Goal: Transaction & Acquisition: Purchase product/service

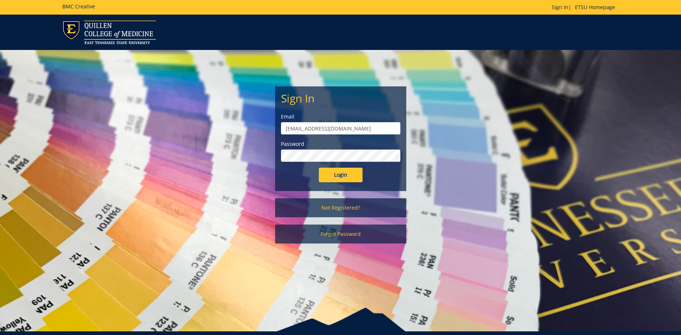
click at [353, 167] on form "Sign In Email allensb@etsu.edu Password Login" at bounding box center [341, 137] width 120 height 90
click at [347, 173] on input "Login" at bounding box center [341, 175] width 44 height 15
type input "[EMAIL_ADDRESS][DOMAIN_NAME]"
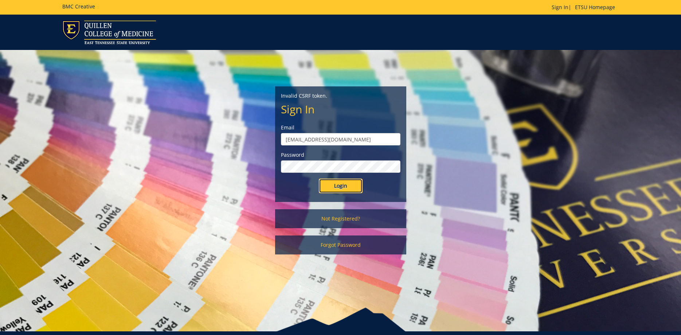
click at [346, 187] on input "Login" at bounding box center [341, 186] width 44 height 15
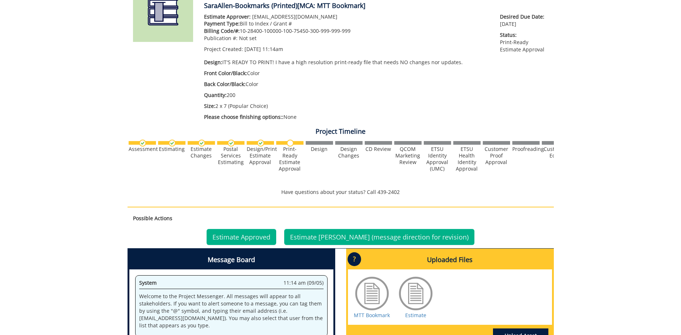
scroll to position [186, 0]
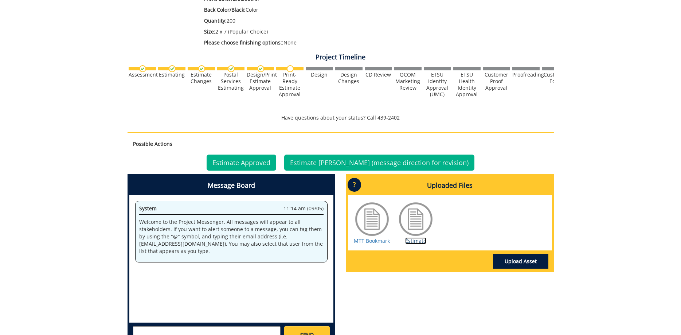
click at [415, 242] on link "Estimate" at bounding box center [415, 240] width 21 height 7
click at [364, 242] on link "MTT Bookmark" at bounding box center [372, 240] width 36 height 7
click at [240, 161] on link "Estimate Approved" at bounding box center [242, 163] width 70 height 16
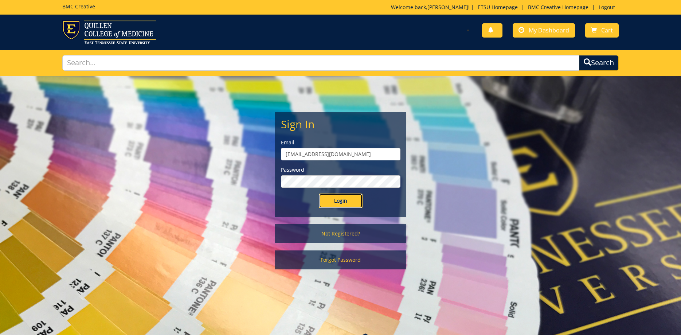
click at [335, 202] on input "Login" at bounding box center [341, 201] width 44 height 15
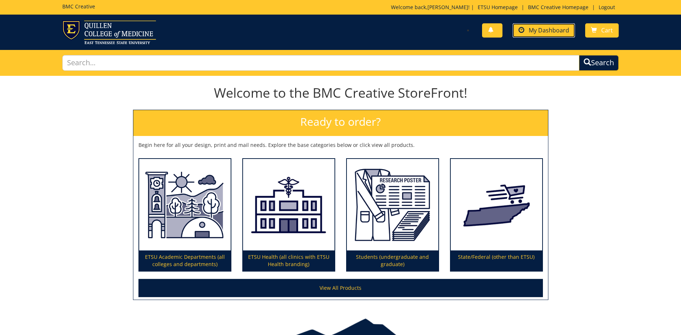
click at [548, 33] on span "My Dashboard" at bounding box center [549, 30] width 40 height 8
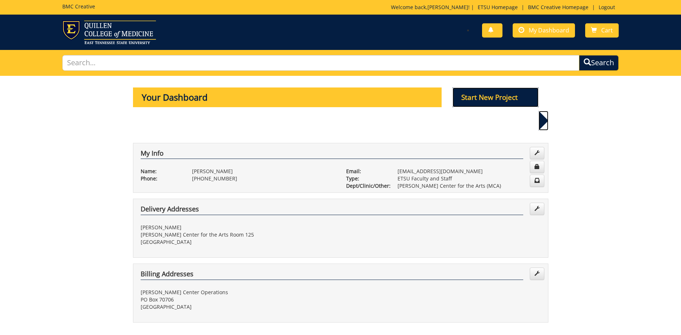
click at [494, 101] on p "Start New Project" at bounding box center [496, 98] width 86 height 20
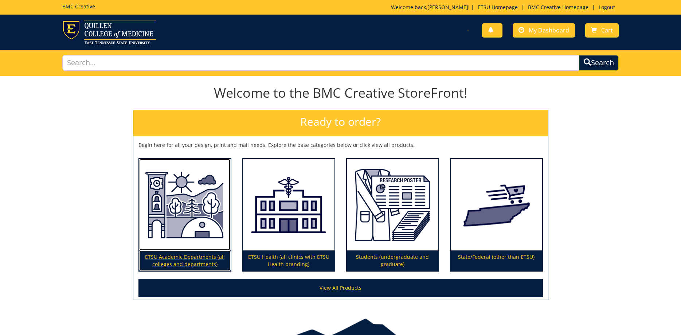
click at [190, 215] on img at bounding box center [185, 205] width 92 height 92
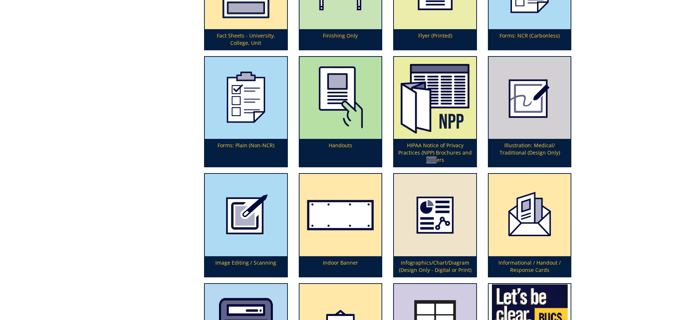
scroll to position [1779, 0]
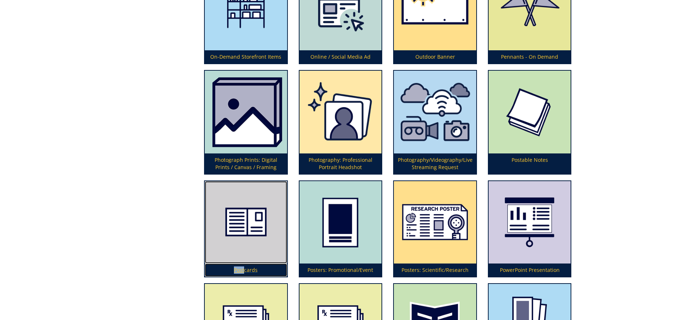
click at [232, 234] on img at bounding box center [246, 222] width 82 height 82
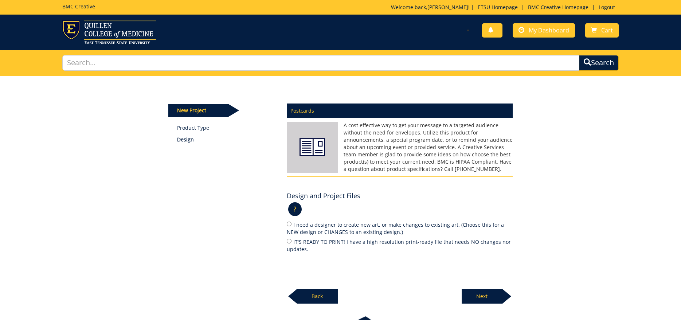
click at [302, 242] on label "IT'S READY TO PRINT! I have a high resolution print-ready file that needs NO ch…" at bounding box center [400, 245] width 226 height 15
click at [292, 242] on input "IT'S READY TO PRINT! I have a high resolution print-ready file that needs NO ch…" at bounding box center [289, 241] width 5 height 5
radio input "true"
drag, startPoint x: 477, startPoint y: 296, endPoint x: 453, endPoint y: 271, distance: 34.6
click at [477, 296] on p "Next" at bounding box center [482, 296] width 41 height 15
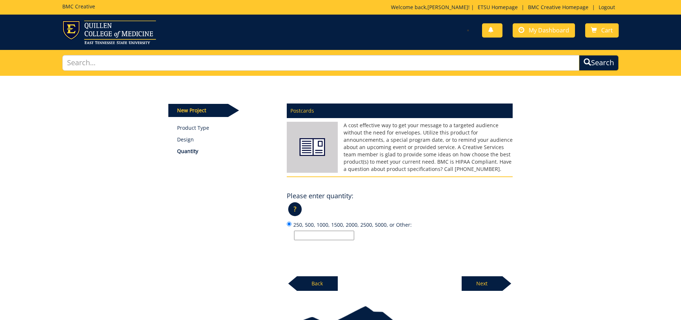
click at [347, 235] on input "250, 500, 1000, 1500, 2000, 2500, 5000, or Other:" at bounding box center [324, 235] width 60 height 9
type input "50,000"
click at [488, 286] on p "Next" at bounding box center [482, 283] width 41 height 15
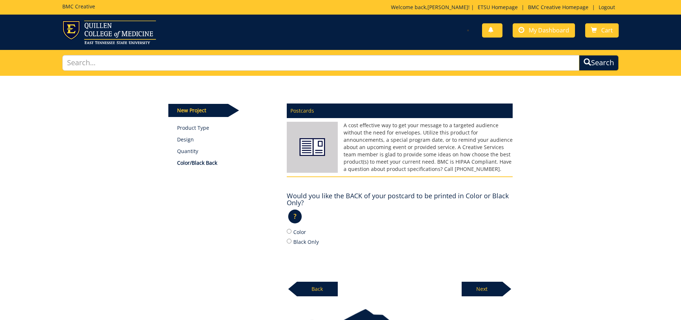
click at [292, 232] on label "Color" at bounding box center [400, 232] width 226 height 8
click at [292, 232] on input "Color" at bounding box center [289, 231] width 5 height 5
radio input "true"
click at [487, 288] on p "Next" at bounding box center [482, 289] width 41 height 15
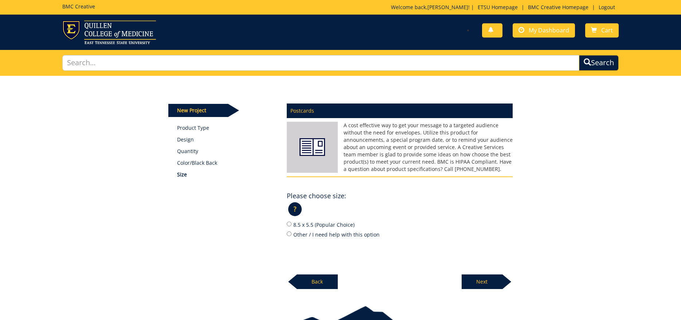
click at [291, 237] on label "Other / I need help with this option" at bounding box center [400, 234] width 226 height 8
click at [291, 236] on input "Other / I need help with this option" at bounding box center [289, 234] width 5 height 5
radio input "true"
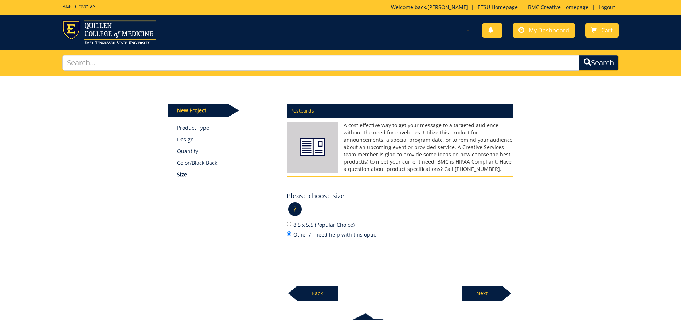
click at [324, 241] on input "Other / I need help with this option" at bounding box center [324, 245] width 60 height 9
paste input "6.5" x 9""
type input "6.5" x 9""
click at [498, 291] on p "Next" at bounding box center [482, 293] width 41 height 15
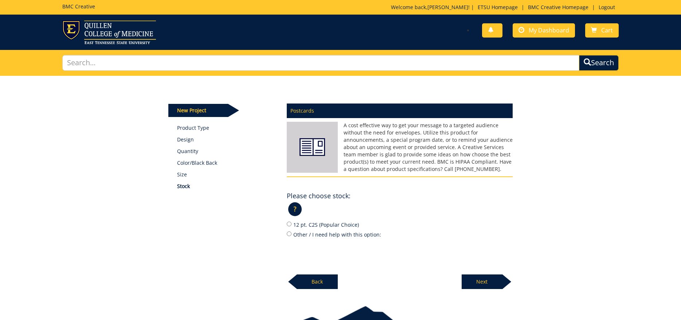
click at [311, 227] on label "12 pt. C2S (Popular Choice)" at bounding box center [400, 225] width 226 height 8
click at [292, 226] on input "12 pt. C2S (Popular Choice)" at bounding box center [289, 224] width 5 height 5
radio input "true"
click at [487, 277] on p "Next" at bounding box center [482, 282] width 41 height 15
click at [289, 226] on input "Yes" at bounding box center [289, 224] width 5 height 5
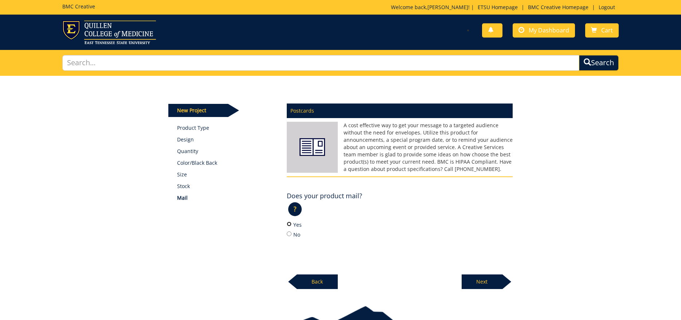
radio input "true"
click at [479, 280] on p "Next" at bounding box center [482, 282] width 41 height 15
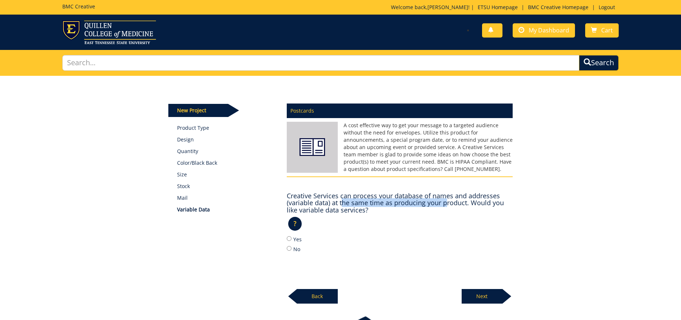
drag, startPoint x: 367, startPoint y: 200, endPoint x: 450, endPoint y: 201, distance: 82.4
click at [450, 201] on h4 "Creative Services can process your database of names and addresses (variable da…" at bounding box center [400, 204] width 226 height 22
click at [457, 201] on h4 "Creative Services can process your database of names and addresses (variable da…" at bounding box center [400, 204] width 226 height 22
drag, startPoint x: 310, startPoint y: 204, endPoint x: 469, endPoint y: 201, distance: 158.3
click at [455, 201] on h4 "Creative Services can process your database of names and addresses (variable da…" at bounding box center [400, 204] width 226 height 22
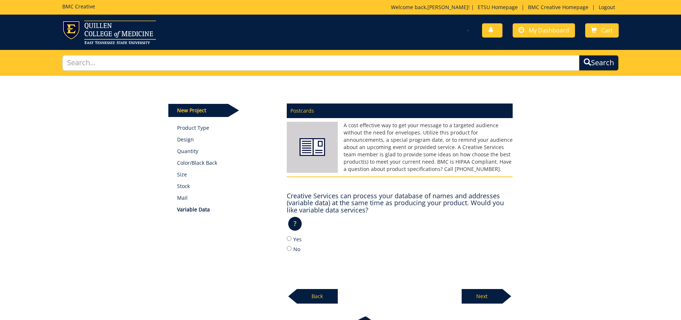
click at [469, 201] on h4 "Creative Services can process your database of names and addresses (variable da…" at bounding box center [400, 204] width 226 height 22
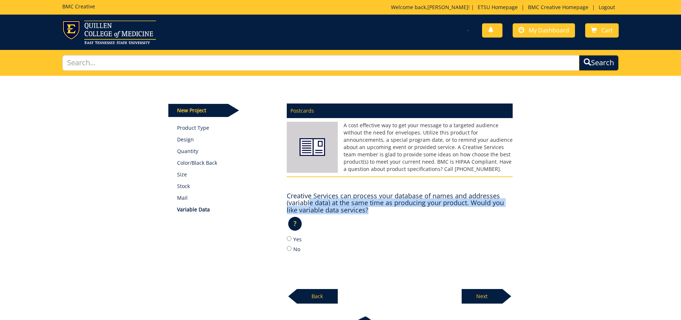
drag, startPoint x: 314, startPoint y: 204, endPoint x: 403, endPoint y: 222, distance: 90.7
click at [382, 215] on div "Creative Services can process your database of names and addresses (variable da…" at bounding box center [400, 221] width 226 height 64
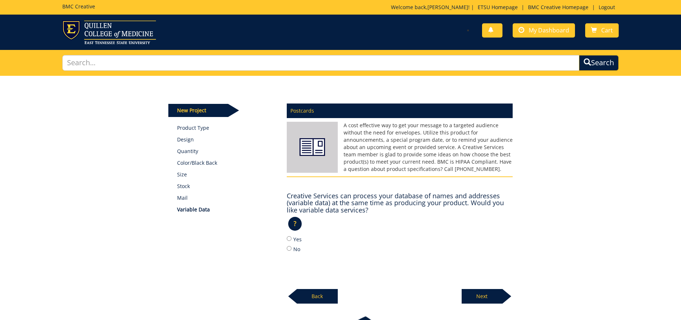
click at [403, 222] on div "? × What is Variable Data?: Your addresses can be printed at the same time as y…" at bounding box center [400, 227] width 226 height 18
click at [293, 248] on label "No" at bounding box center [400, 249] width 226 height 8
click at [292, 248] on input "No" at bounding box center [289, 248] width 5 height 5
radio input "true"
click at [480, 295] on p "Next" at bounding box center [482, 296] width 41 height 15
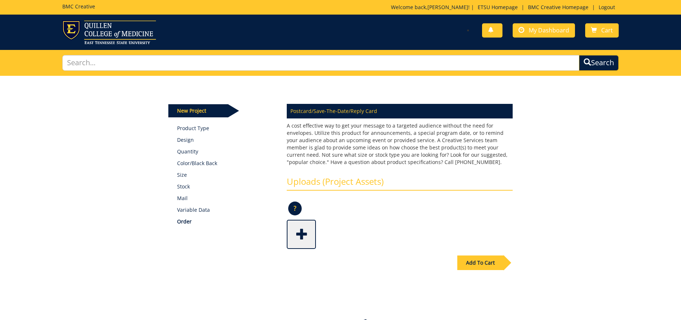
click at [303, 235] on span at bounding box center [302, 234] width 29 height 26
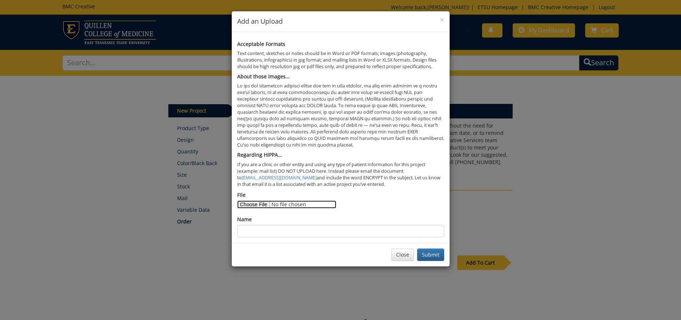
click at [260, 202] on input "File" at bounding box center [286, 205] width 99 height 8
type input "C:\fakepath\MCA_25_LineupPostcard_6.5x9_ForPrint.pdf"
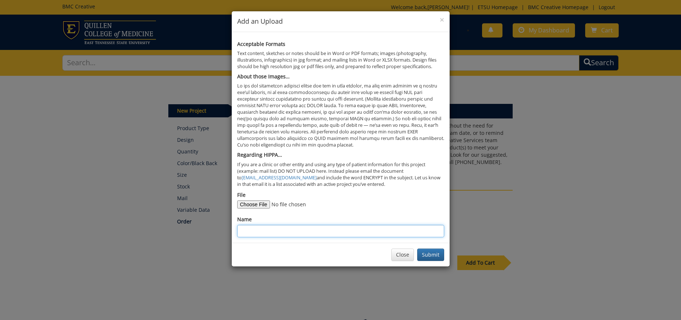
click at [362, 237] on input "Name" at bounding box center [340, 231] width 207 height 12
type input "Season Ticket Postcard"
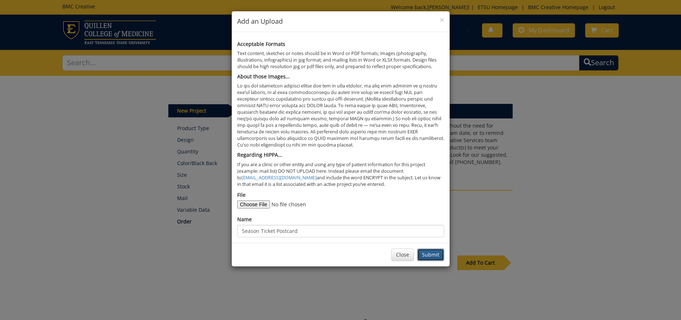
click at [428, 253] on button "Submit" at bounding box center [430, 255] width 27 height 12
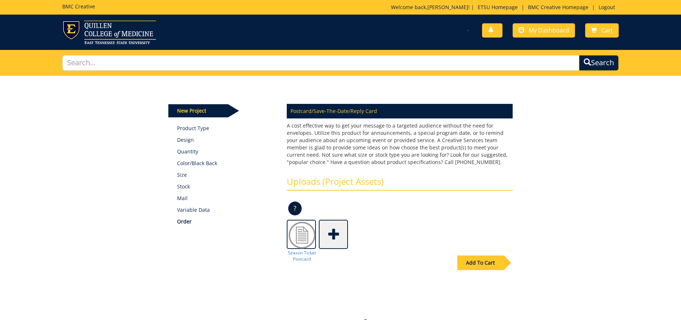
click at [470, 260] on div "Add To Cart" at bounding box center [481, 263] width 46 height 15
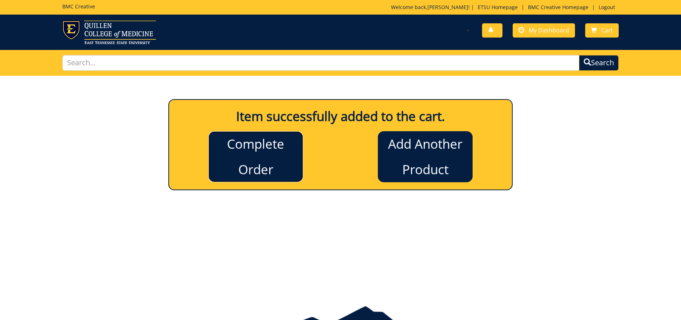
click at [285, 152] on link "Complete Order" at bounding box center [256, 156] width 95 height 51
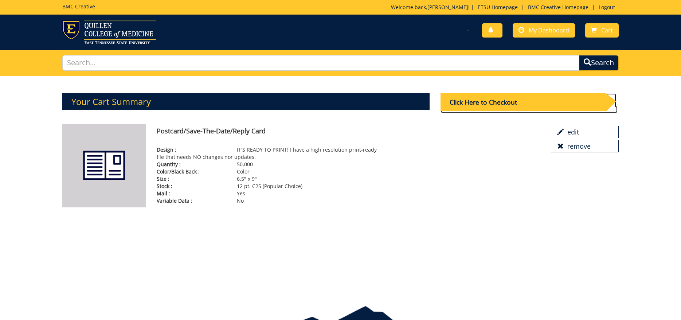
click at [456, 104] on div "Click Here to Checkout" at bounding box center [524, 102] width 166 height 18
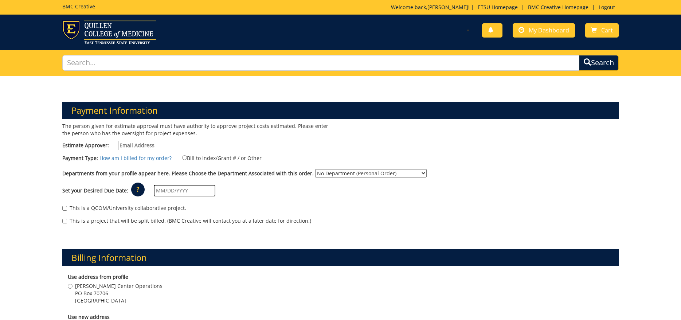
click at [167, 147] on input "Estimate Approver:" at bounding box center [148, 145] width 60 height 9
type input "[EMAIL_ADDRESS][DOMAIN_NAME]"
click at [202, 158] on label "Bill to Index/Grant # / or Other" at bounding box center [217, 158] width 89 height 8
click at [187, 158] on input "Bill to Index/Grant # / or Other" at bounding box center [184, 157] width 5 height 5
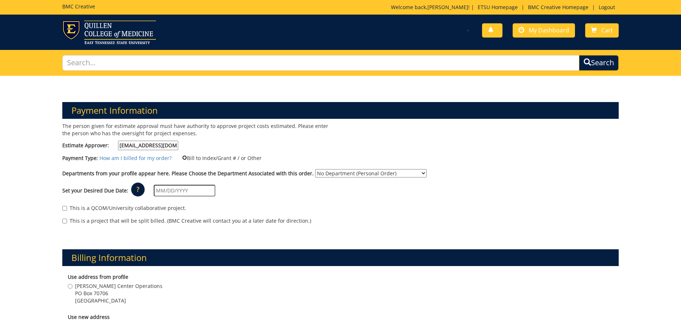
radio input "true"
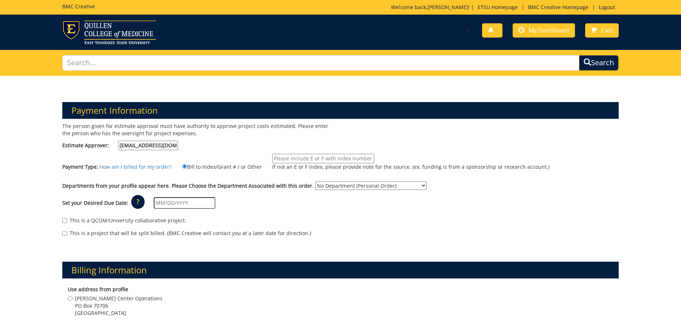
click at [282, 162] on input "If not an E or F index, please provide note for the source. (ex. funding is fro…" at bounding box center [323, 158] width 102 height 9
click at [287, 160] on input "If not an E or F index, please provide note for the source. (ex. funding is fro…" at bounding box center [323, 158] width 102 height 9
type input "10-28400-100000-100-75450-300-999-999-999"
click at [315, 182] on select "No Department (Personal Order) Martin Center for the Arts (MCA)" at bounding box center [371, 186] width 112 height 8
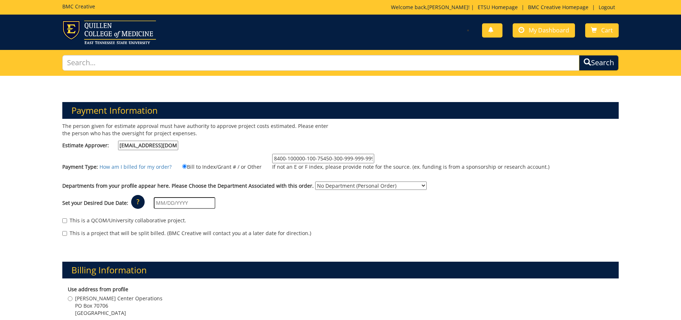
select select "271"
click option "Martin Center for the Arts (MCA)" at bounding box center [0, 0] width 0 height 0
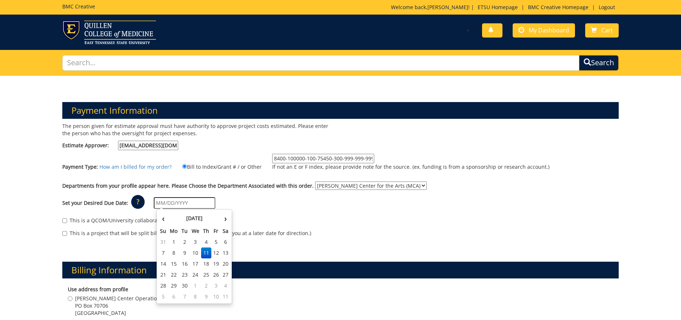
click at [195, 207] on input "text" at bounding box center [185, 203] width 62 height 12
click at [174, 273] on td "22" at bounding box center [174, 274] width 12 height 11
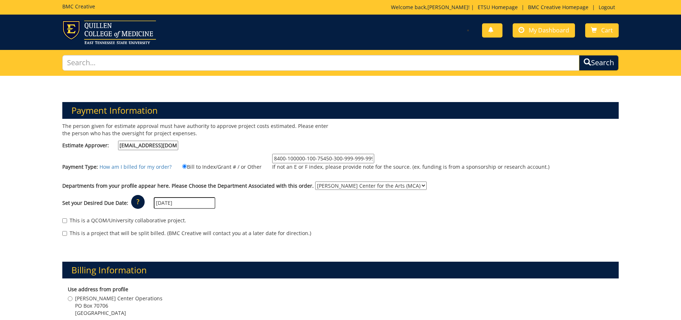
click at [255, 218] on div "This is a QCOM/University collaborative project." at bounding box center [340, 222] width 557 height 11
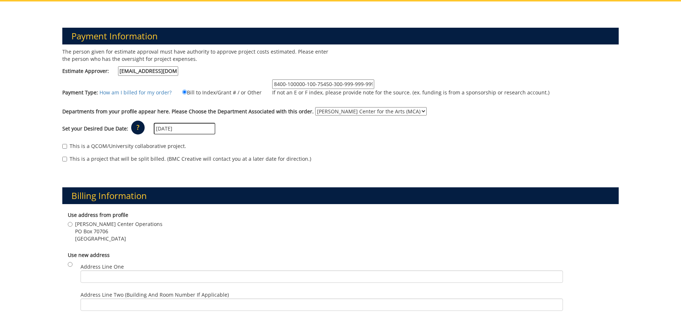
scroll to position [0, 0]
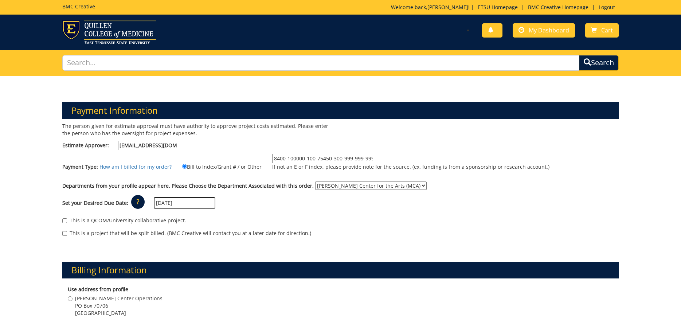
click at [182, 209] on input "09/22/2025" at bounding box center [185, 203] width 62 height 12
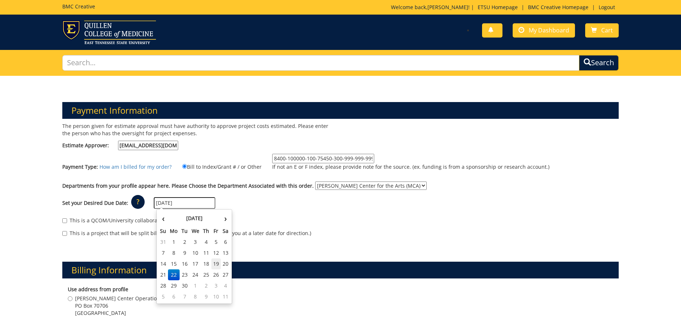
click at [218, 264] on td "19" at bounding box center [216, 263] width 10 height 11
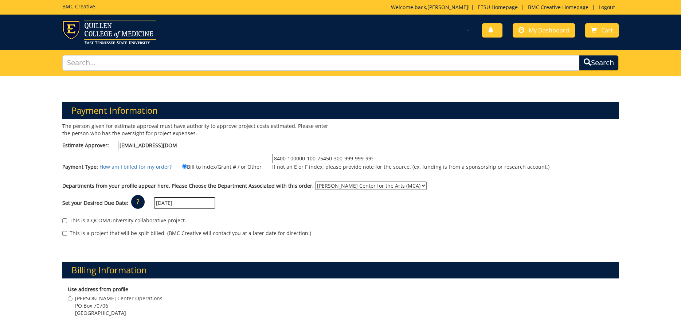
type input "[DATE]"
click at [267, 238] on div "This is a project that will be split billed. (BMC Creative will contact you at …" at bounding box center [340, 235] width 557 height 11
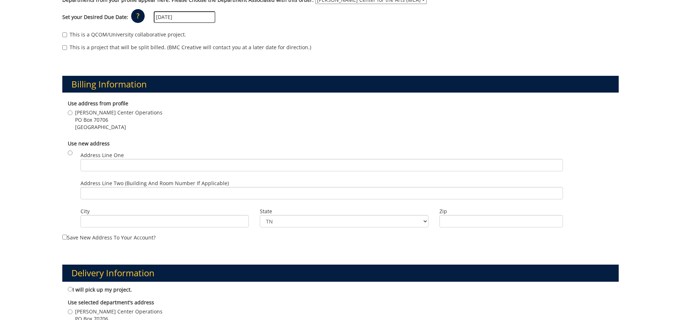
click at [110, 126] on span "Johnson City , TN 37614" at bounding box center [119, 127] width 88 height 7
click at [73, 115] on input "Martin Center Operations PO Box 70706 Johnson City , TN 37614" at bounding box center [70, 112] width 5 height 5
radio input "true"
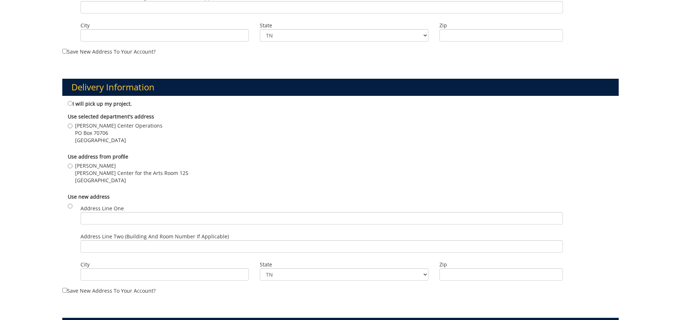
click at [105, 176] on span "[PERSON_NAME] Center for the Arts Room 125" at bounding box center [131, 173] width 113 height 7
click at [73, 168] on input "Sara Allen Martin Center for the Arts Room 125 Johnson City , TN 37614" at bounding box center [70, 166] width 5 height 5
radio input "true"
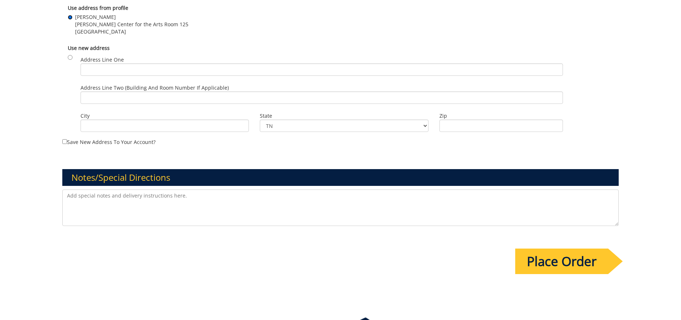
scroll to position [558, 0]
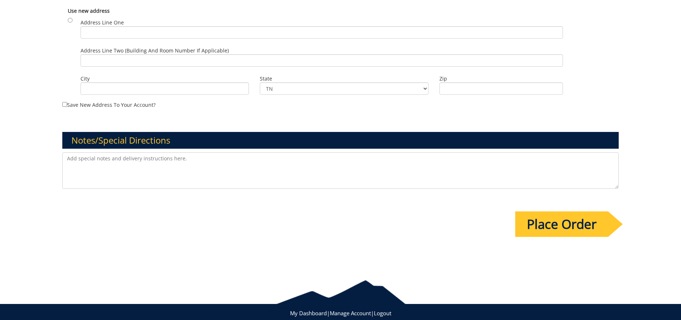
click at [132, 152] on div "Notes/Special Directions" at bounding box center [341, 152] width 568 height 76
click at [127, 160] on textarea at bounding box center [340, 170] width 557 height 36
type textarea "@"
drag, startPoint x: 183, startPoint y: 168, endPoint x: -54, endPoint y: 151, distance: 237.3
click at [62, 152] on textarea "I am working with Todd Leach mailing." at bounding box center [340, 170] width 557 height 36
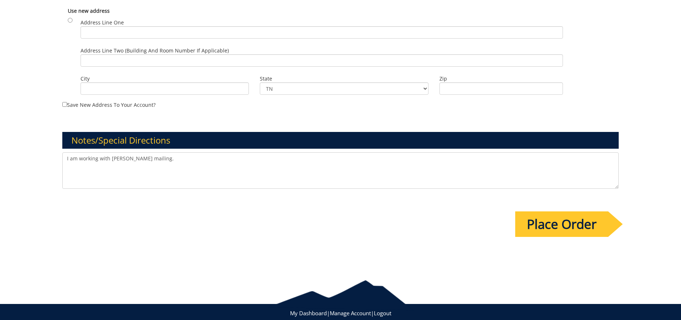
type textarea "I am working with Todd Leach mailing."
click at [564, 226] on input "Place Order" at bounding box center [562, 224] width 93 height 26
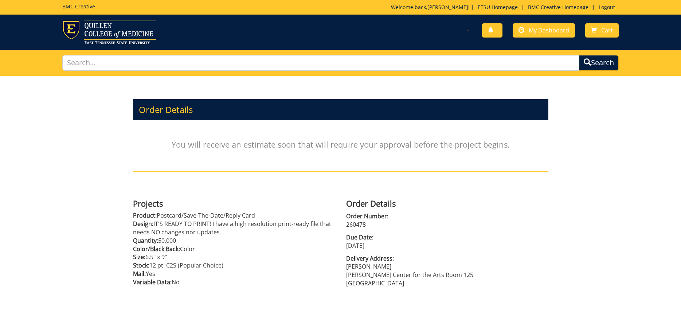
scroll to position [92, 0]
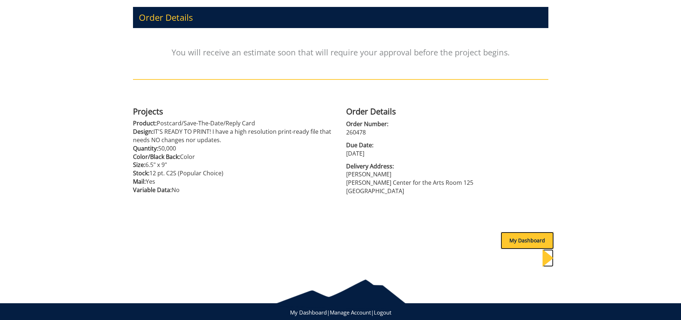
click at [513, 238] on div "My Dashboard" at bounding box center [527, 241] width 53 height 18
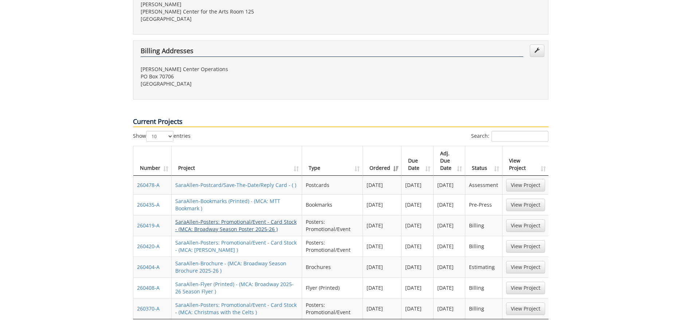
scroll to position [298, 0]
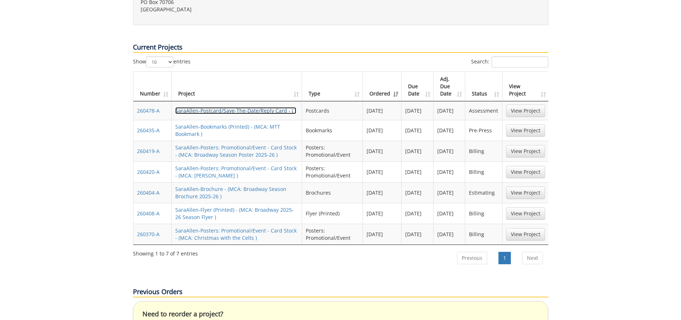
click at [239, 107] on link "SaraAllen-Postcard/Save-The-Date/Reply Card - ( )" at bounding box center [235, 110] width 121 height 7
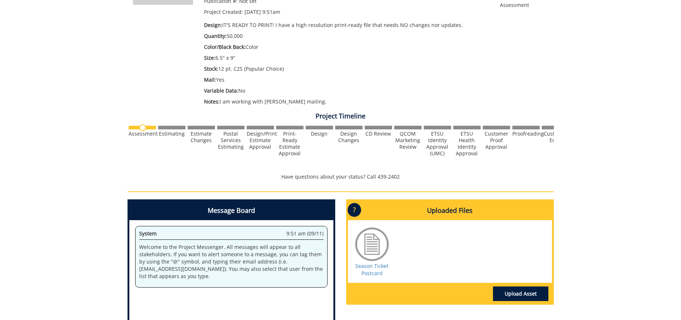
scroll to position [260, 0]
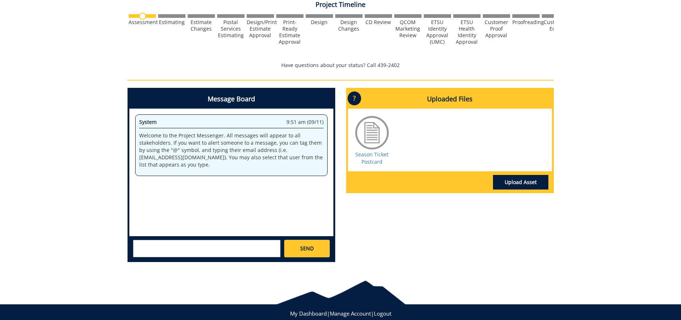
click at [187, 240] on div "SEND" at bounding box center [231, 248] width 204 height 24
click at [181, 249] on textarea at bounding box center [207, 249] width 148 height 18
paste textarea "I am working with [PERSON_NAME] mailing."
click at [250, 244] on textarea "@[EMAIL_ADDRESS][DOMAIN_NAME] I am working with [PERSON_NAME] mailing." at bounding box center [207, 249] width 148 height 18
click at [258, 244] on textarea "@[EMAIL_ADDRESS][DOMAIN_NAME] I am working with [PERSON_NAME] mailing." at bounding box center [207, 249] width 148 height 18
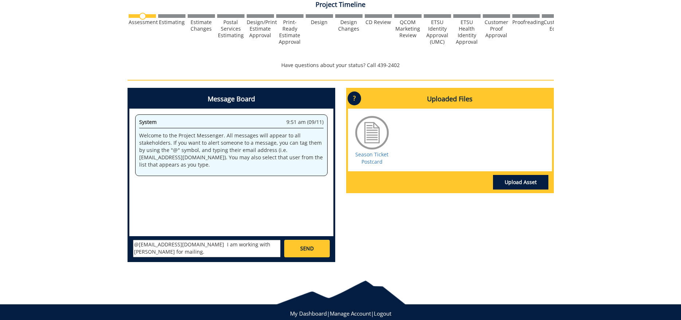
type textarea "@[EMAIL_ADDRESS][DOMAIN_NAME] I am working with [PERSON_NAME] for mailing."
click at [314, 248] on span "SEND" at bounding box center [306, 248] width 13 height 7
